Goal: Information Seeking & Learning: Learn about a topic

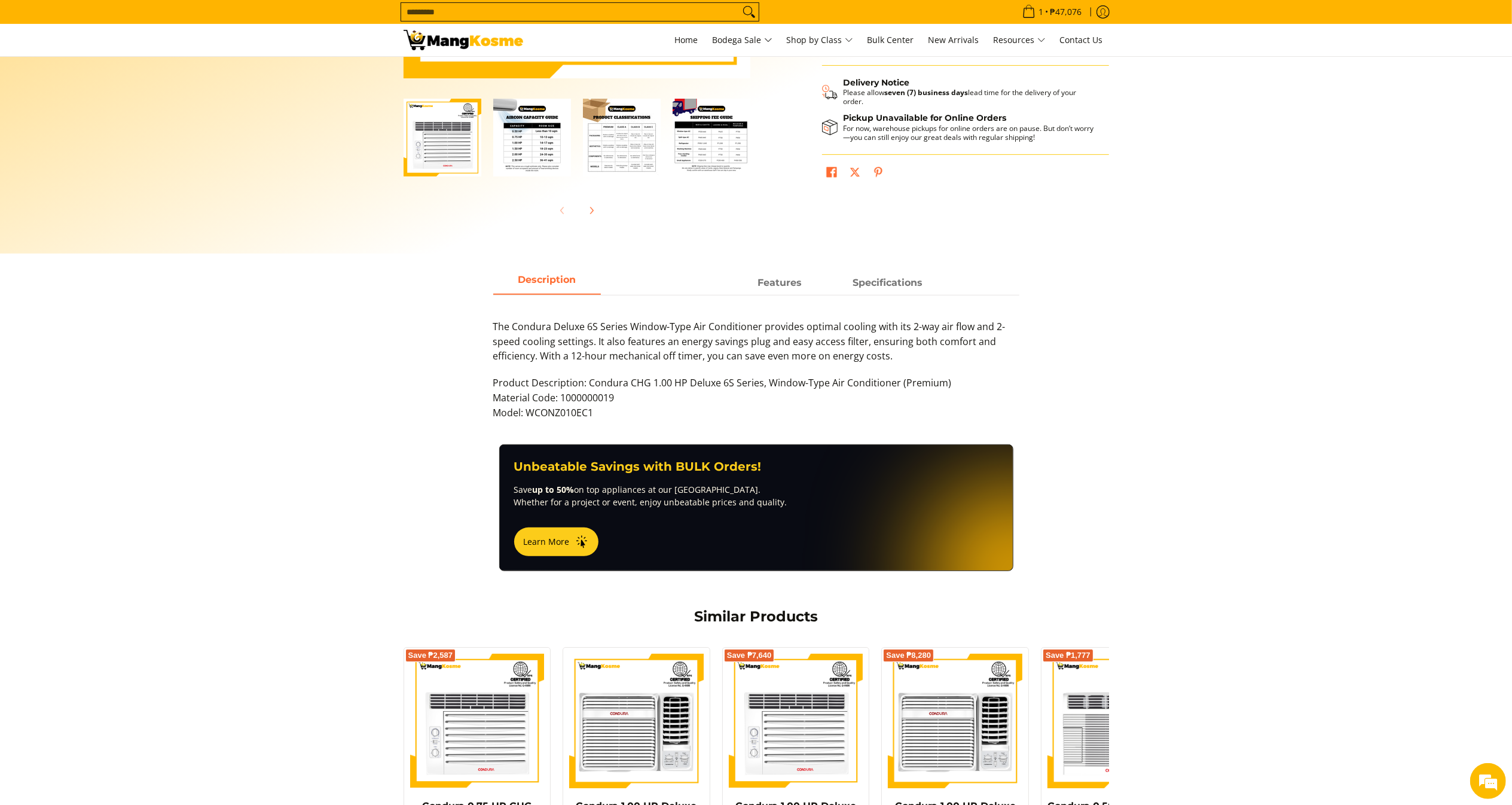
click at [1231, 331] on section "Description Features Specifications The Condura Deluxe 6S Series Window-Type Ai…" at bounding box center [756, 358] width 1512 height 173
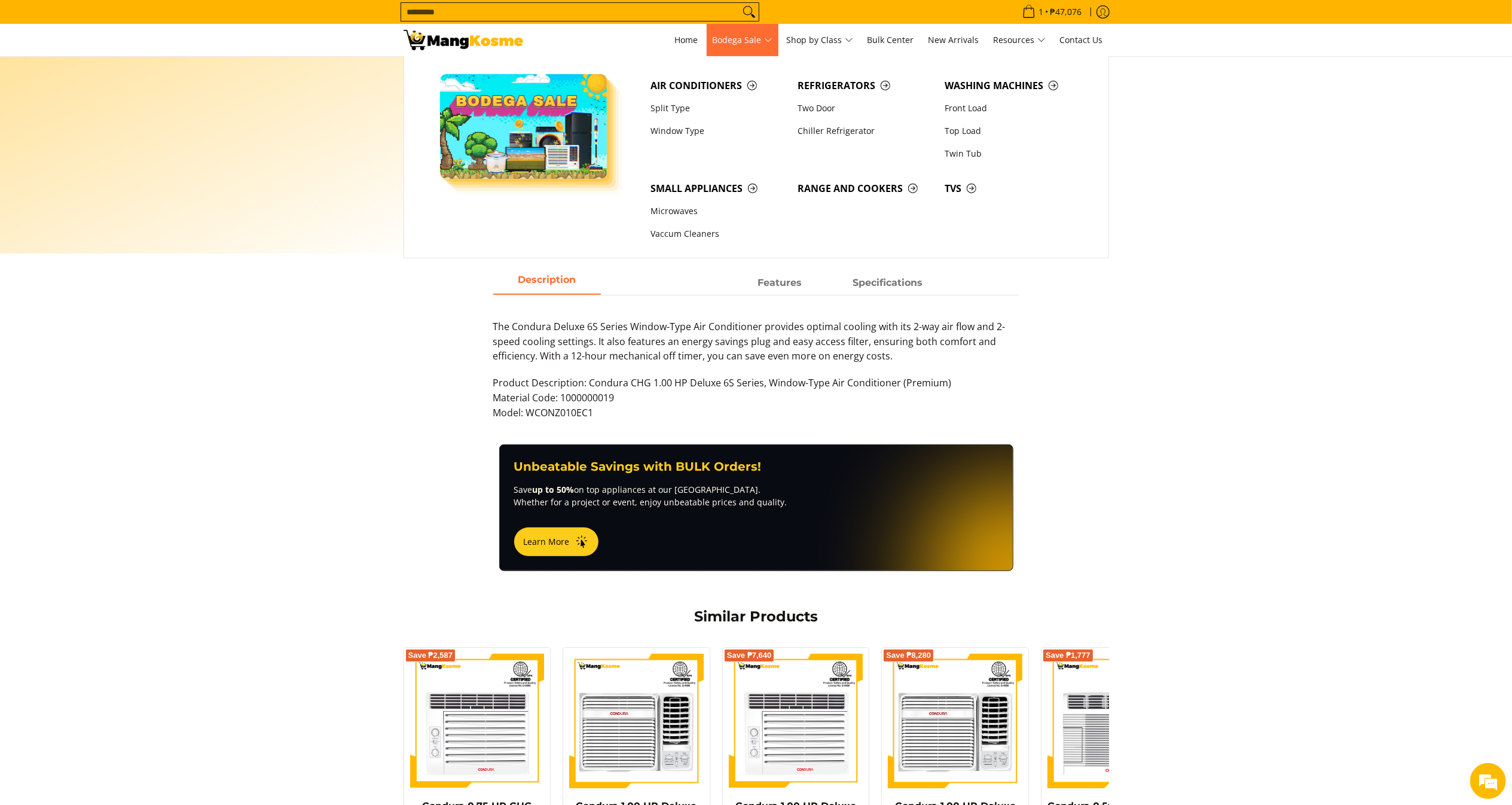
click at [740, 37] on span "Bodega Sale" at bounding box center [743, 40] width 59 height 15
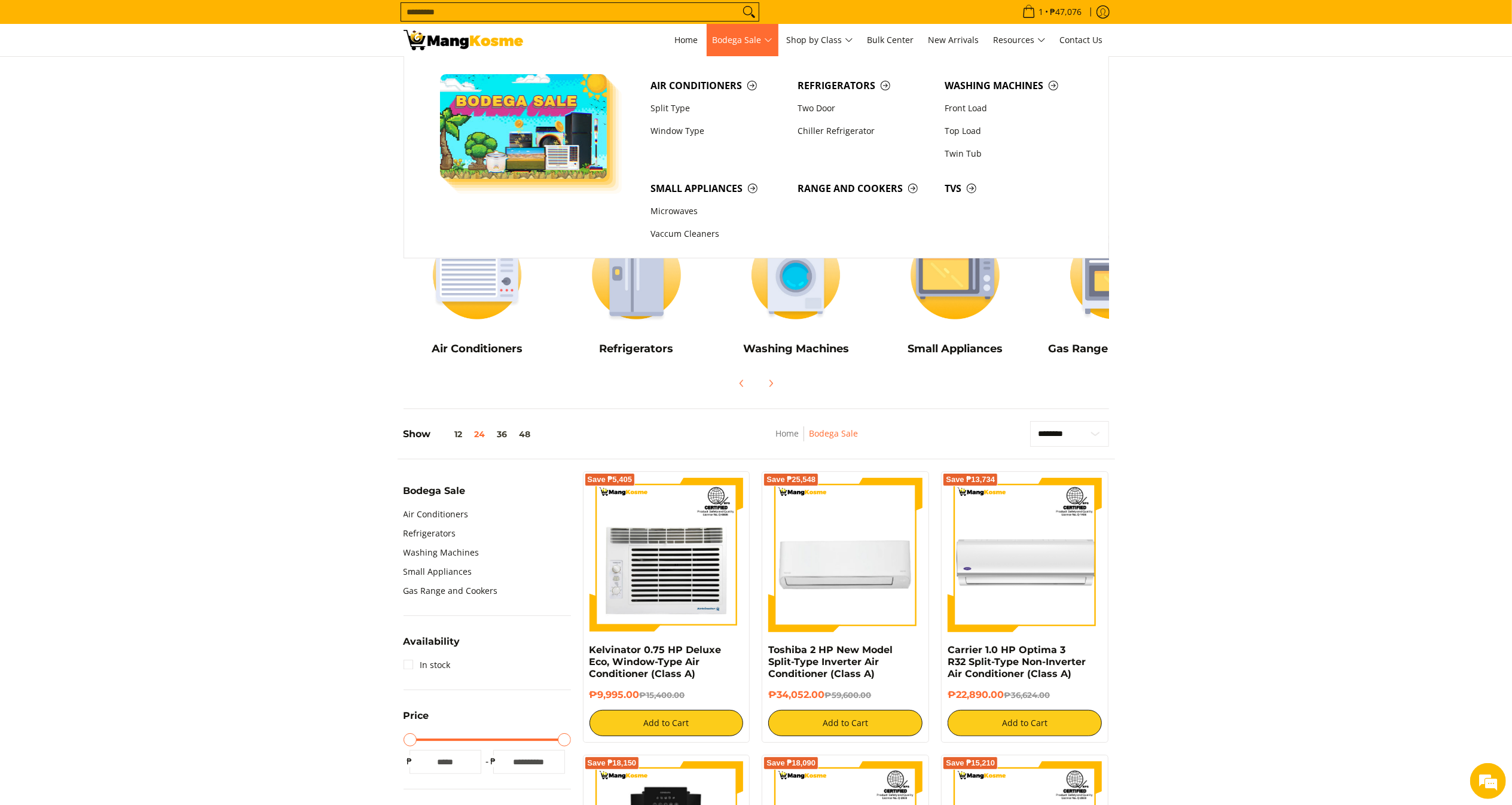
click at [736, 33] on span "Bodega Sale" at bounding box center [743, 40] width 59 height 15
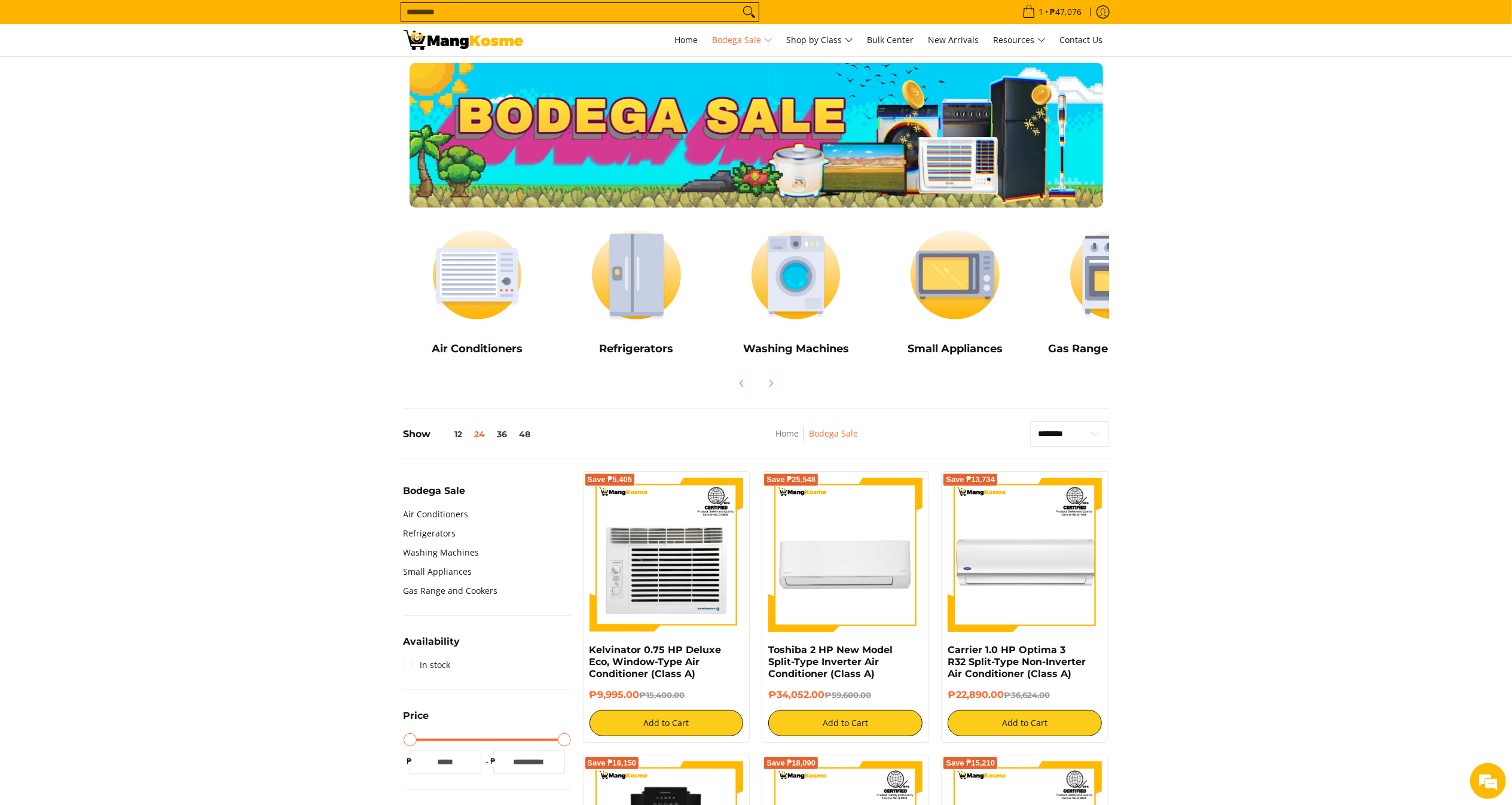
click at [603, 6] on input "Search..." at bounding box center [570, 12] width 338 height 18
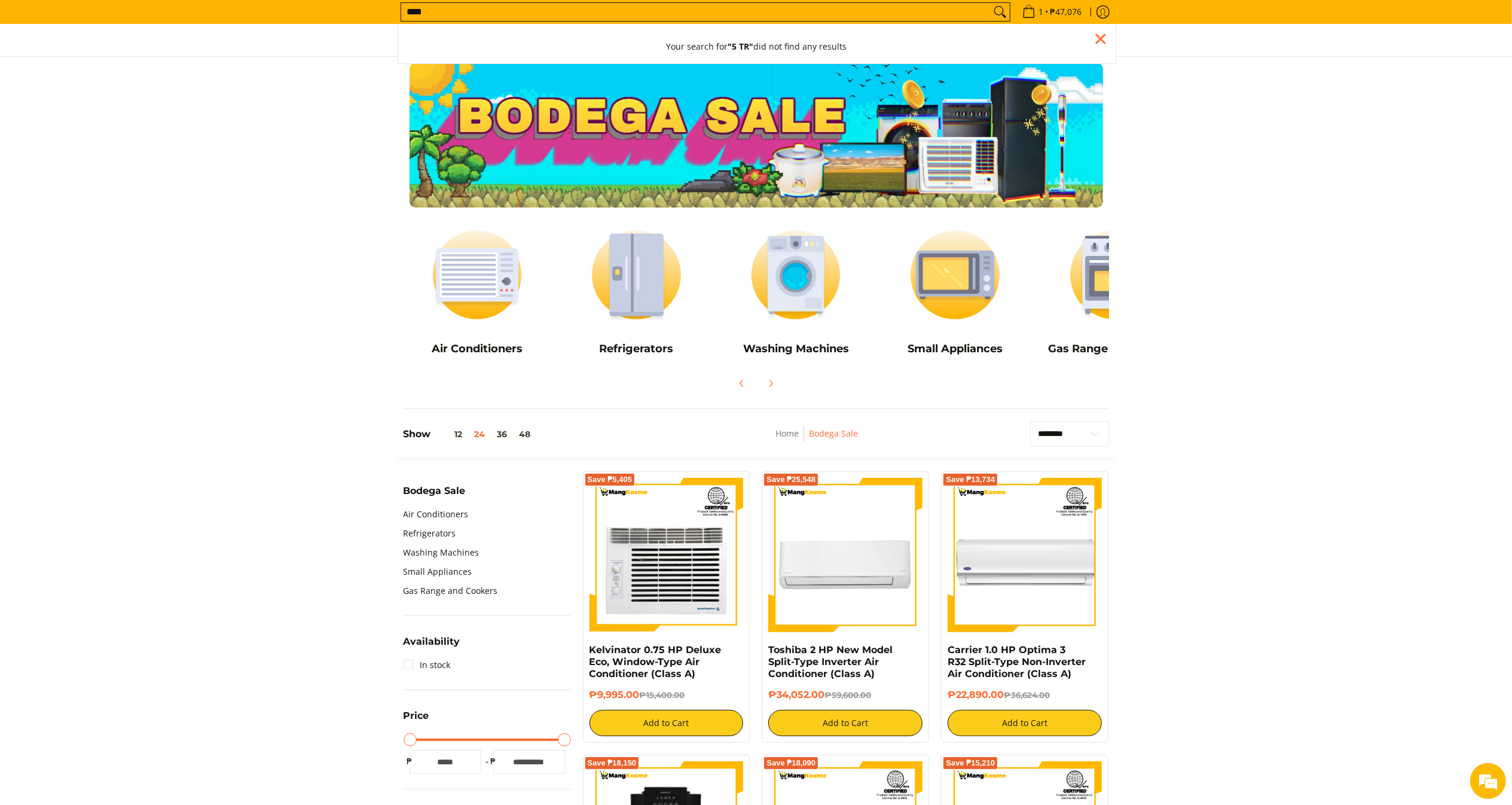
type input "****"
click at [991, 3] on button "Search" at bounding box center [1001, 12] width 19 height 18
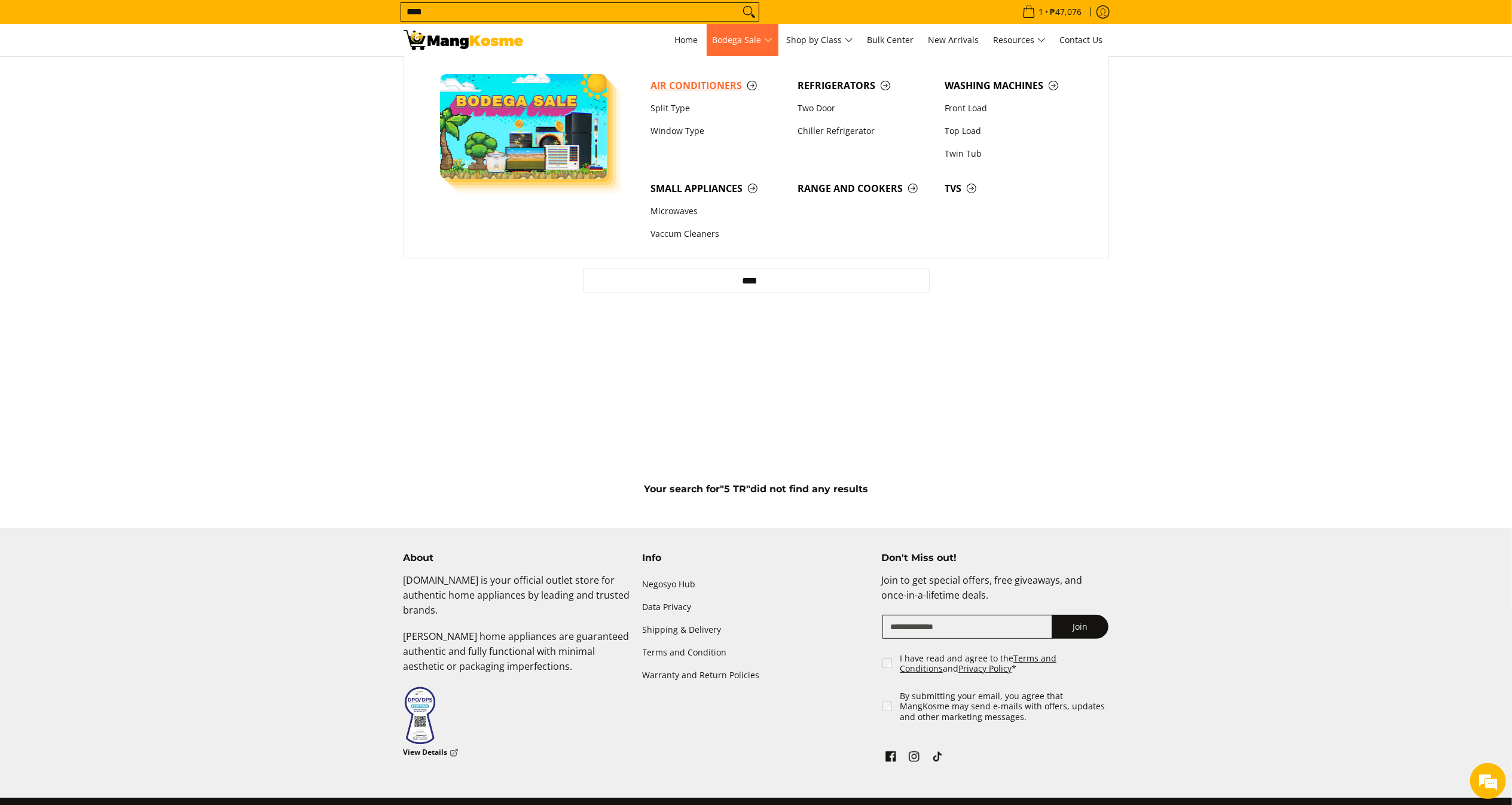
click at [718, 91] on span "Air Conditioners" at bounding box center [718, 85] width 135 height 15
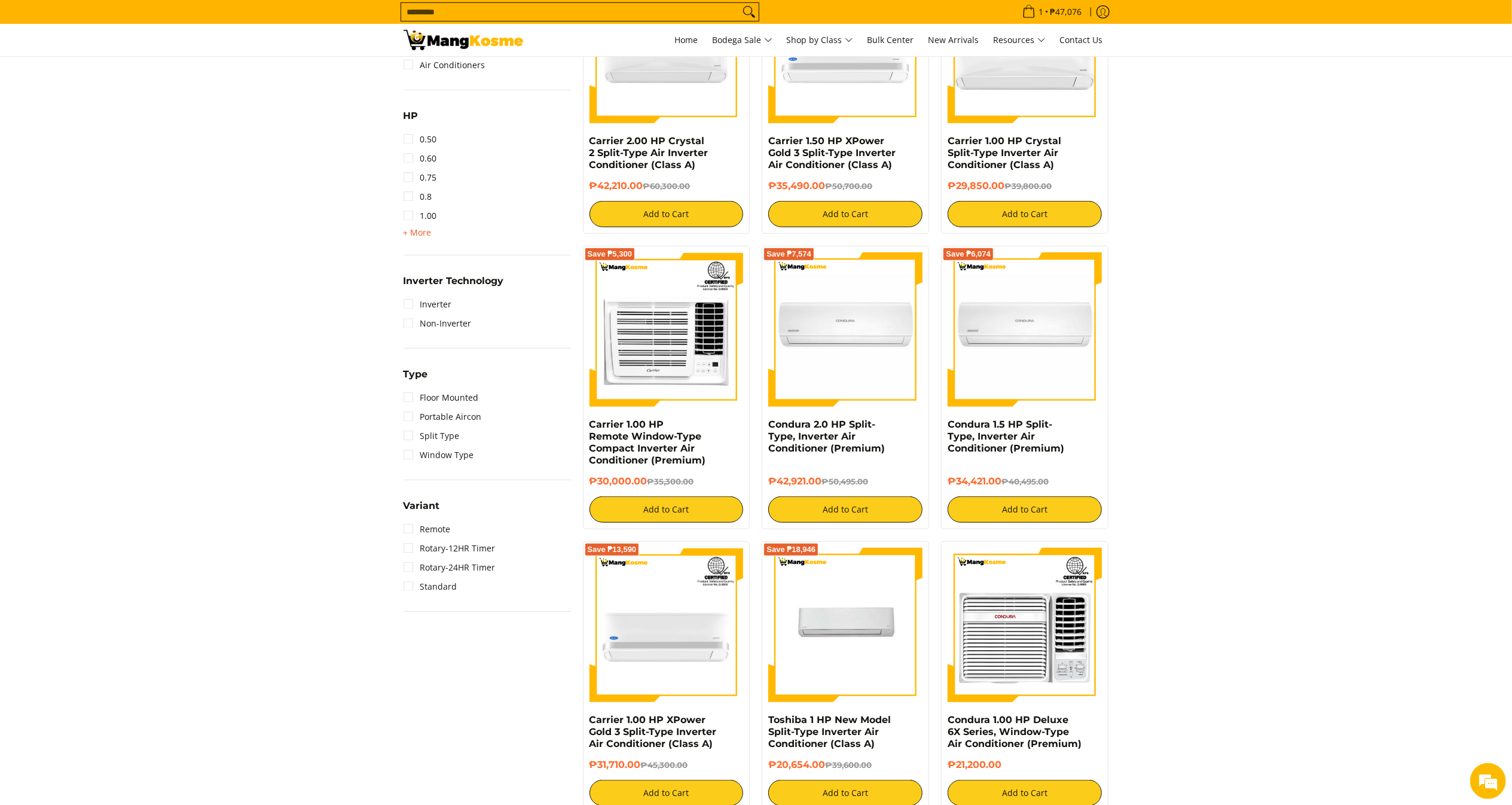
click at [421, 238] on span "+ More - Less" at bounding box center [417, 232] width 28 height 14
click at [416, 233] on ul "1.50 2.00 2.50 3.00 3T 4.00 6.00" at bounding box center [487, 292] width 167 height 134
click at [408, 318] on link "3T" at bounding box center [416, 312] width 27 height 19
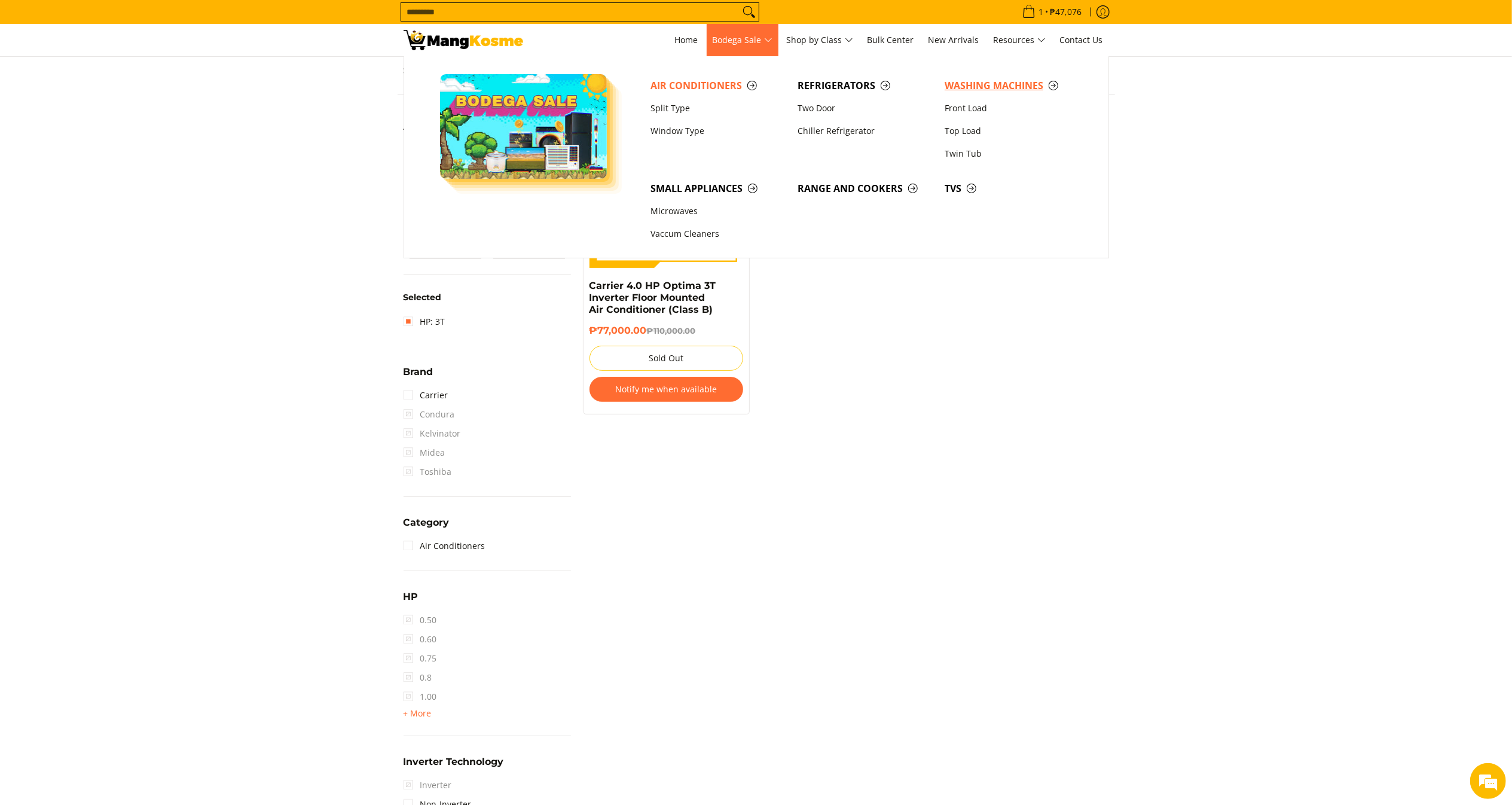
click at [1029, 96] on link "Washing Machines" at bounding box center [1012, 85] width 147 height 23
